Goal: Task Accomplishment & Management: Manage account settings

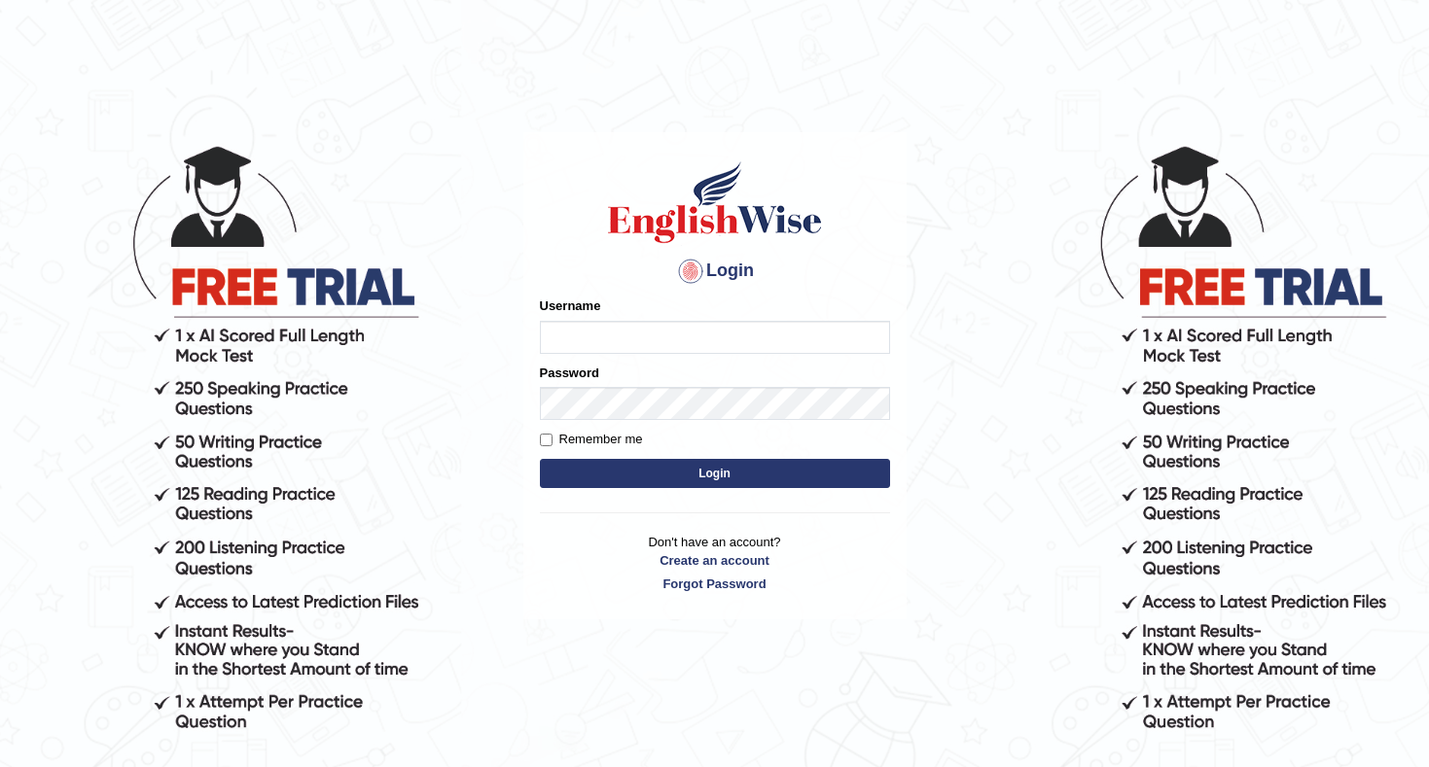
click at [873, 335] on input "Username" at bounding box center [715, 337] width 350 height 33
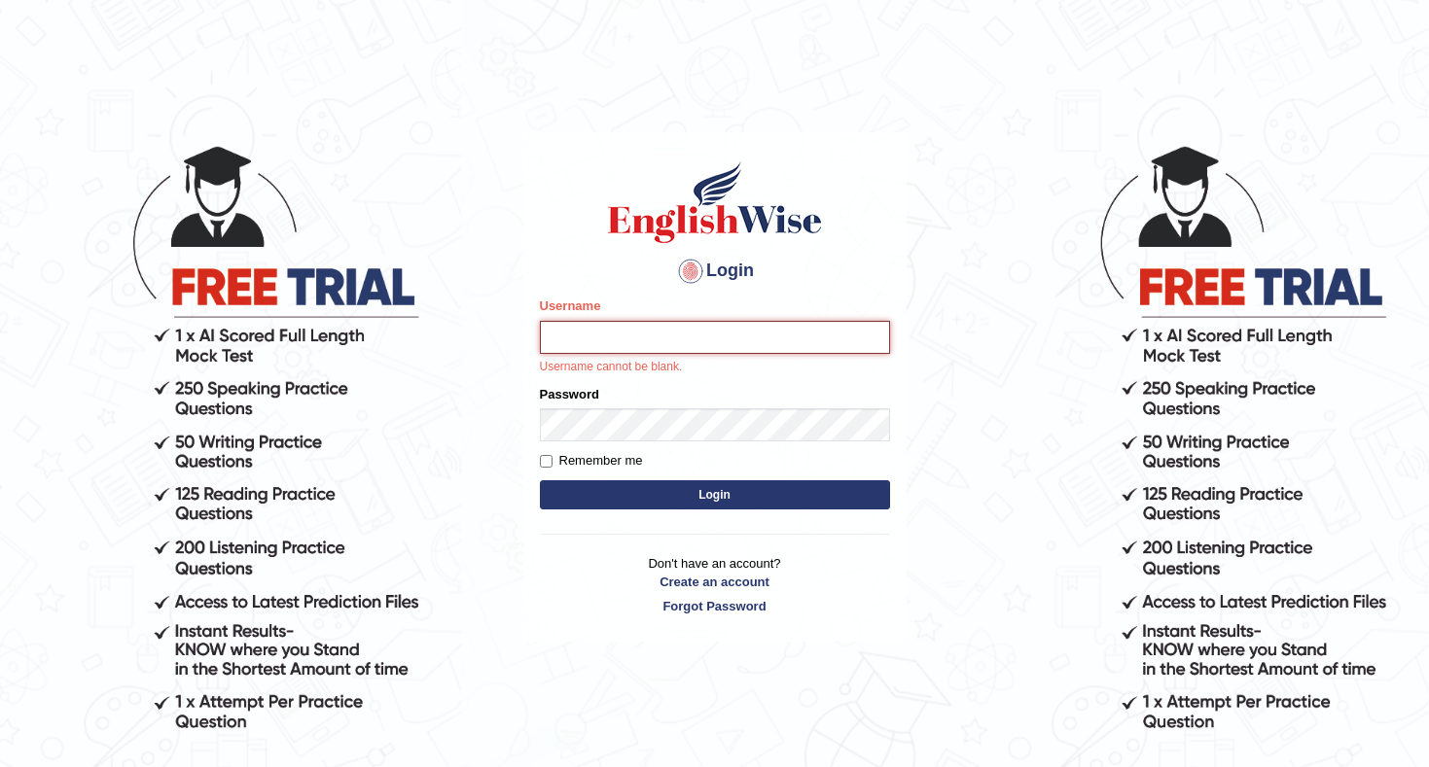
type input "Rakshya123"
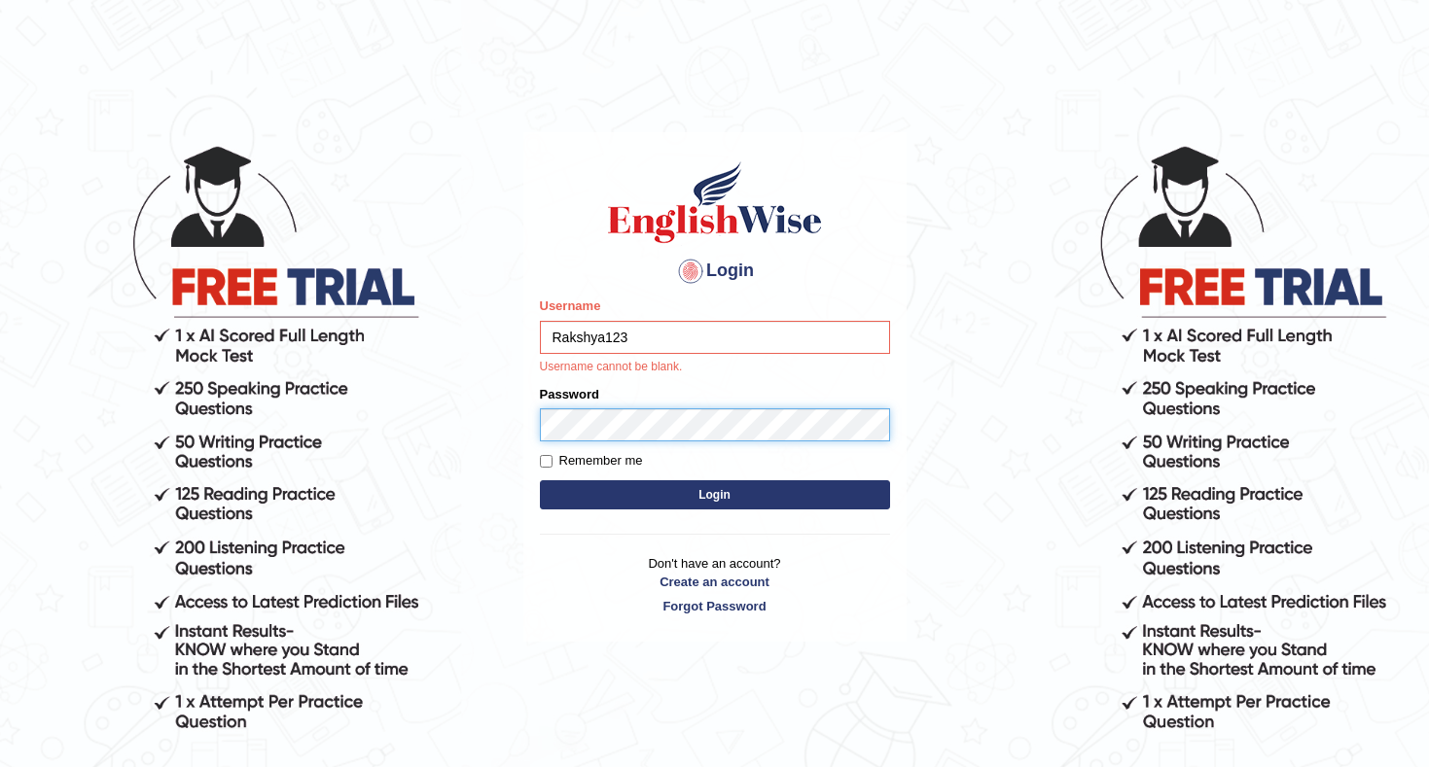
click at [714, 494] on button "Login" at bounding box center [715, 495] width 350 height 29
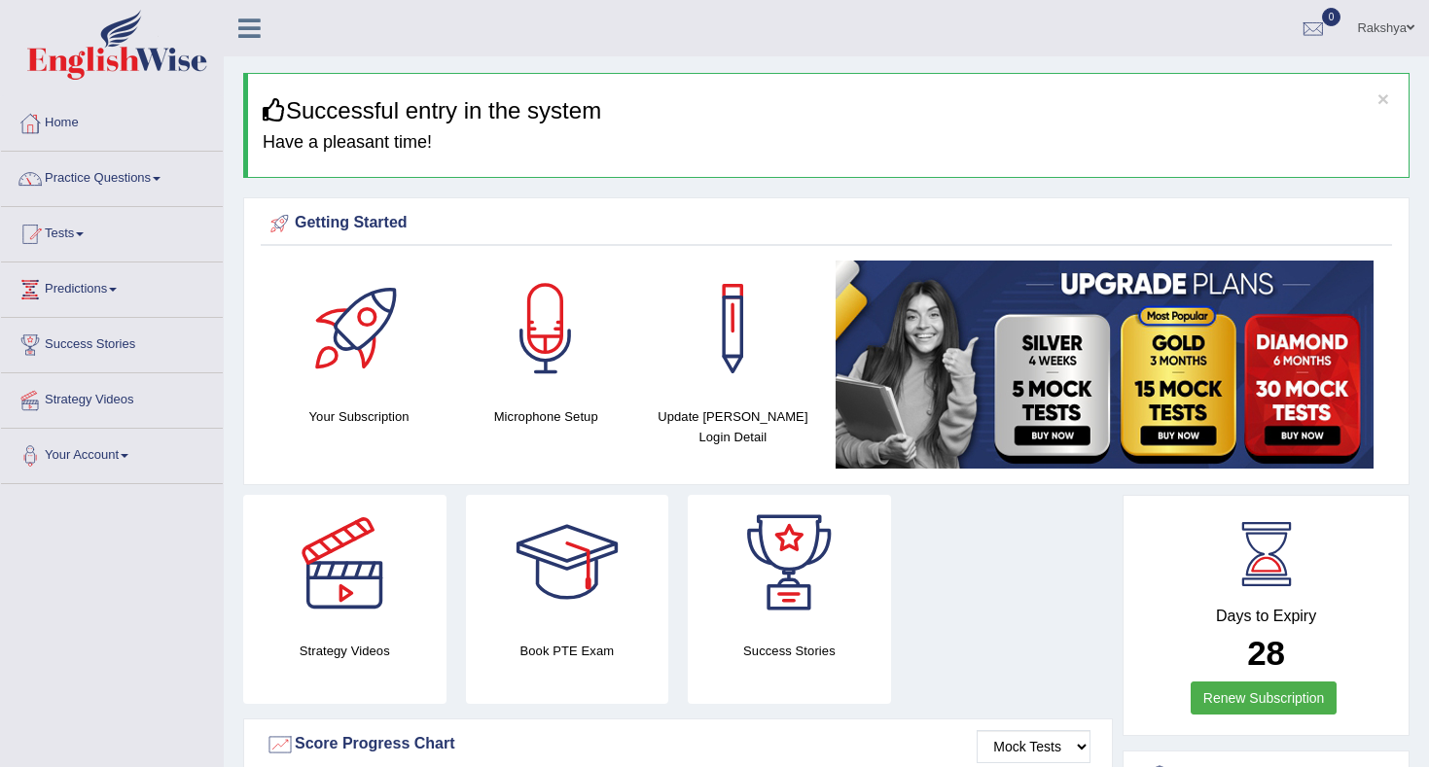
click at [1390, 39] on link "Rakshya" at bounding box center [1385, 25] width 87 height 51
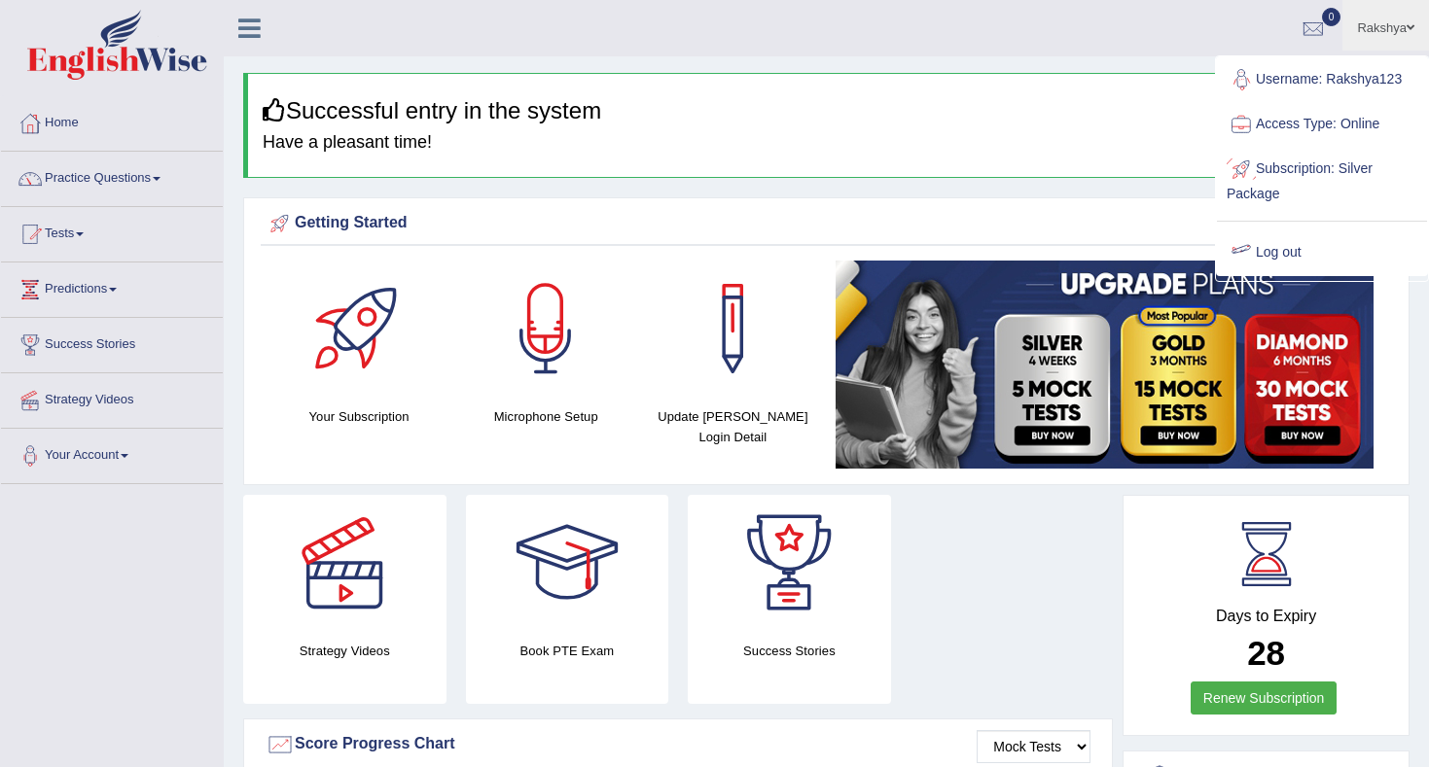
click at [1268, 246] on link "Log out" at bounding box center [1322, 253] width 210 height 45
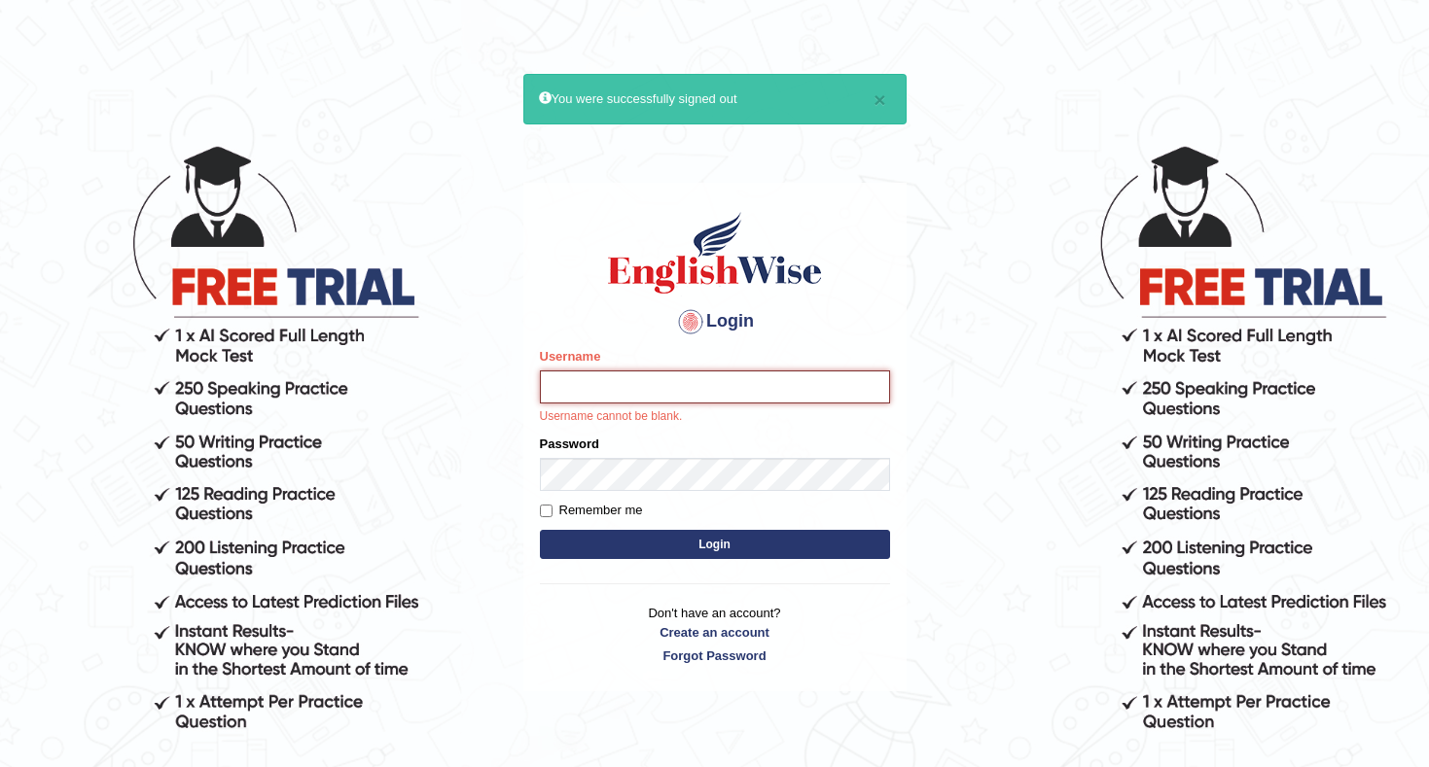
type input "Rakshya123"
